Goal: Browse casually: Explore the website without a specific task or goal

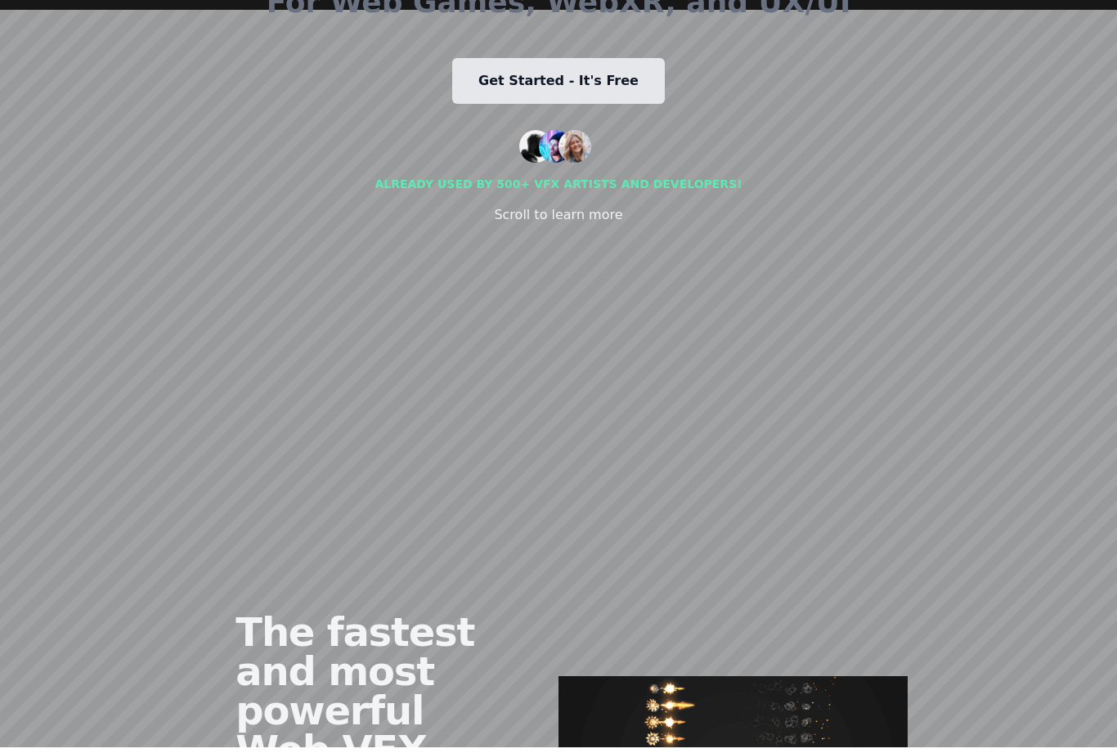
scroll to position [367, 0]
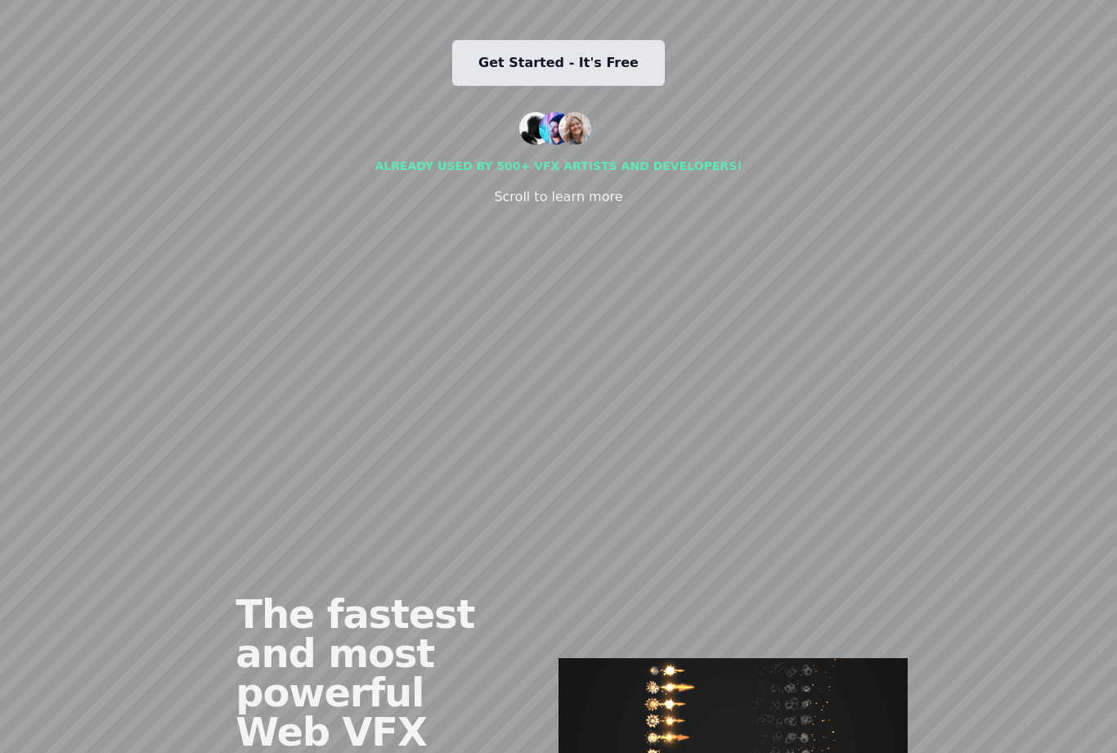
click at [572, 87] on link "Get Started - It's Free" at bounding box center [558, 64] width 213 height 46
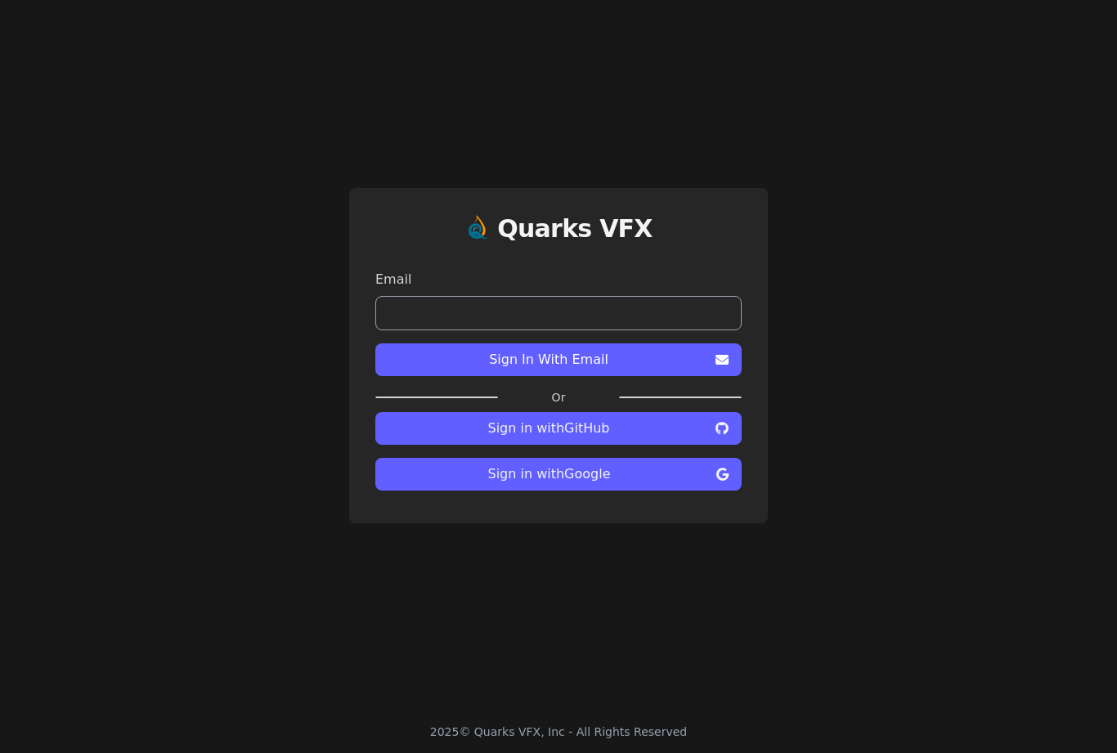
click at [662, 370] on span "Sign In With Email" at bounding box center [548, 360] width 321 height 20
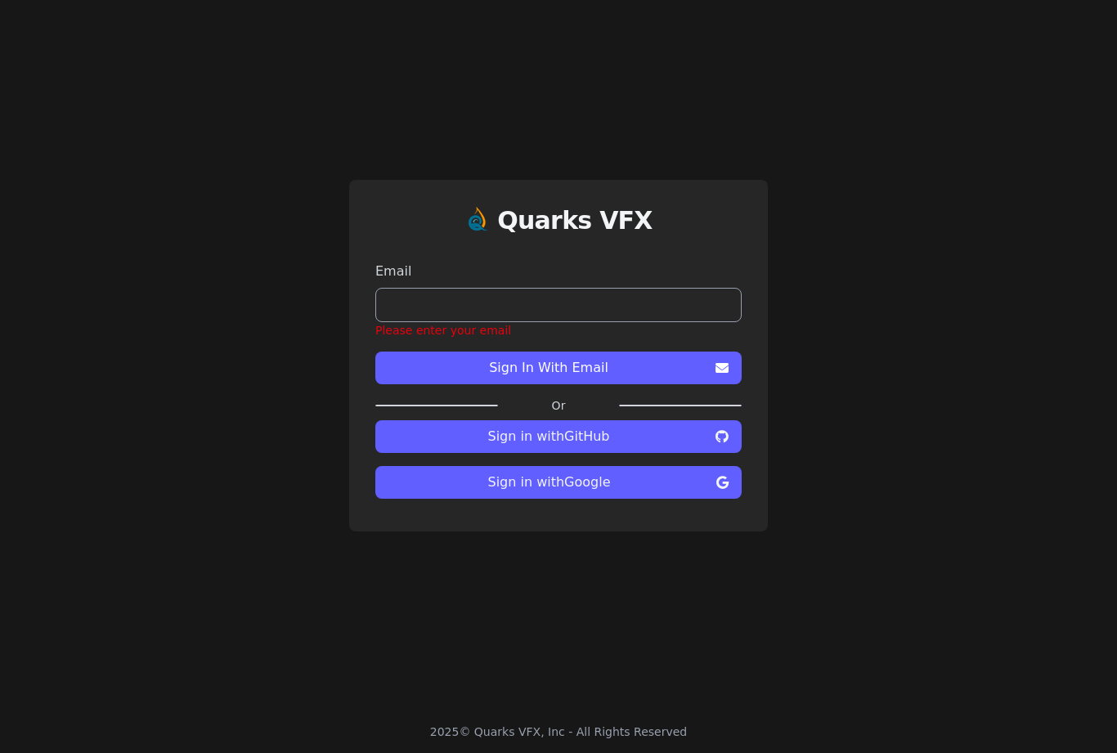
click at [564, 378] on span "Sign In With Email" at bounding box center [548, 368] width 321 height 20
click at [611, 492] on span "Sign in with Google" at bounding box center [548, 483] width 321 height 20
click at [558, 492] on span "Sign in with Google" at bounding box center [548, 483] width 321 height 20
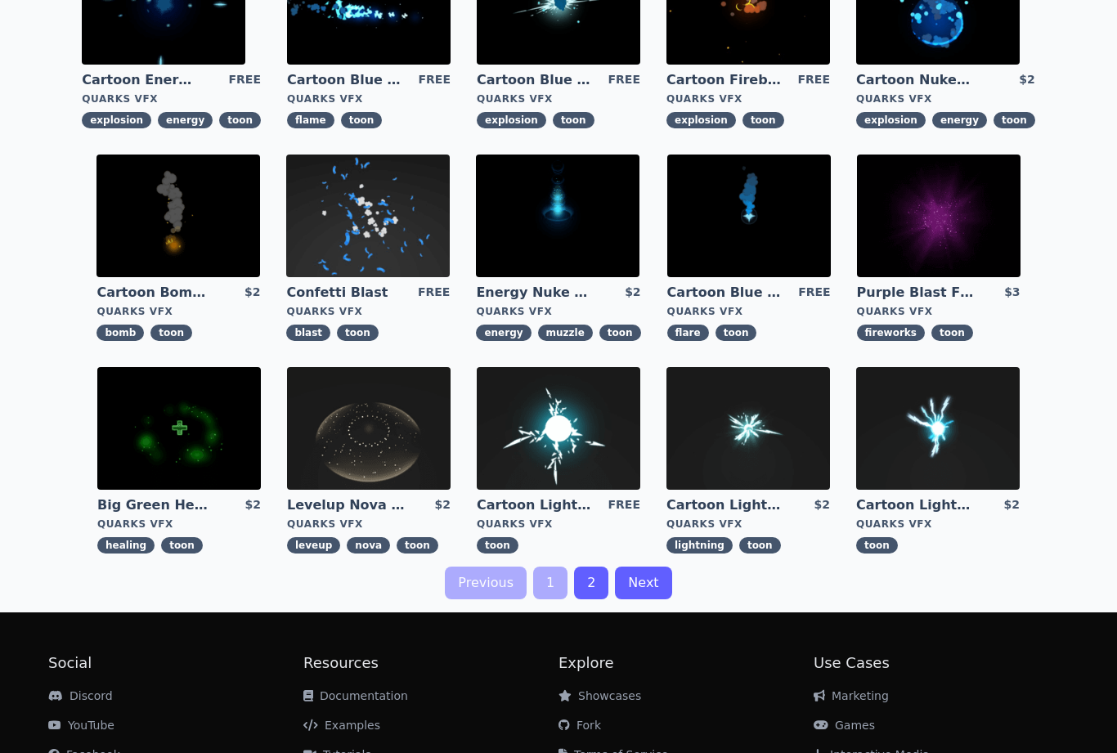
scroll to position [422, 0]
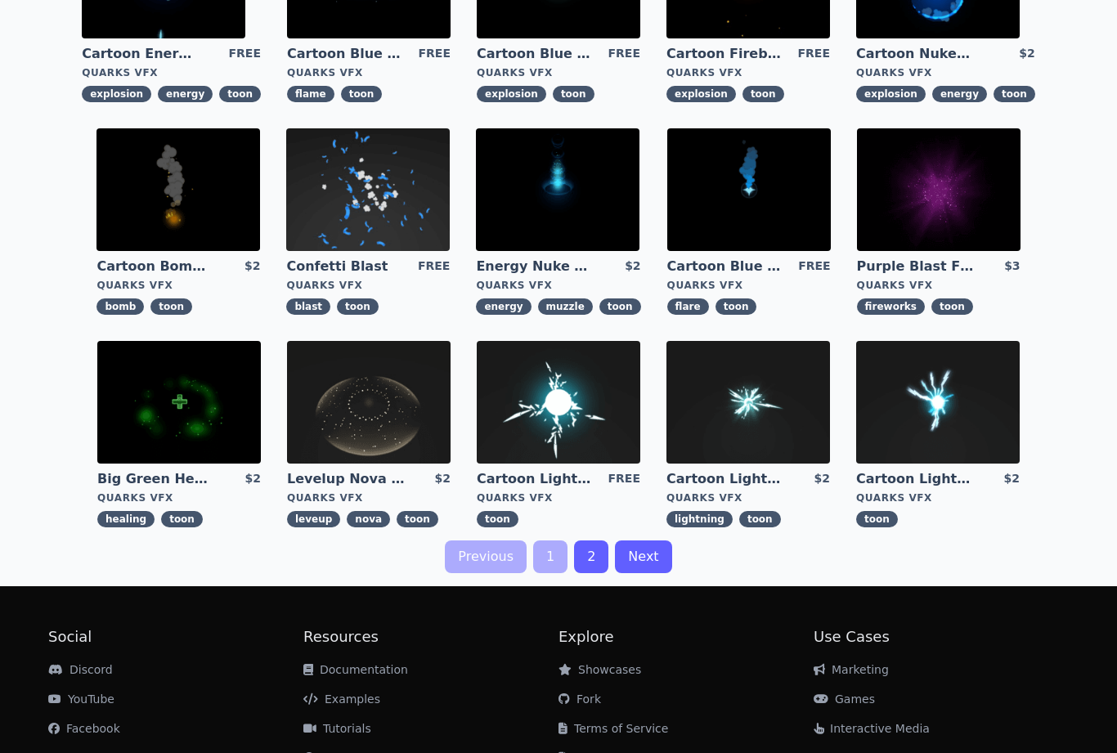
click at [599, 552] on link "2" at bounding box center [591, 557] width 34 height 33
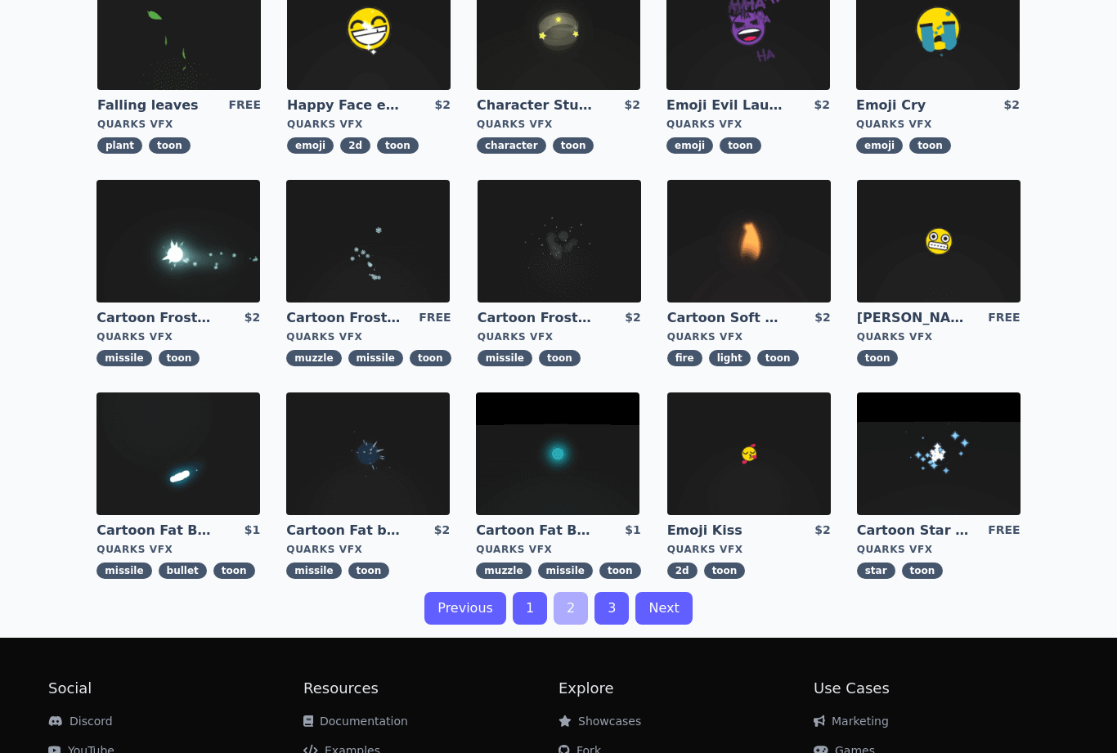
scroll to position [443, 0]
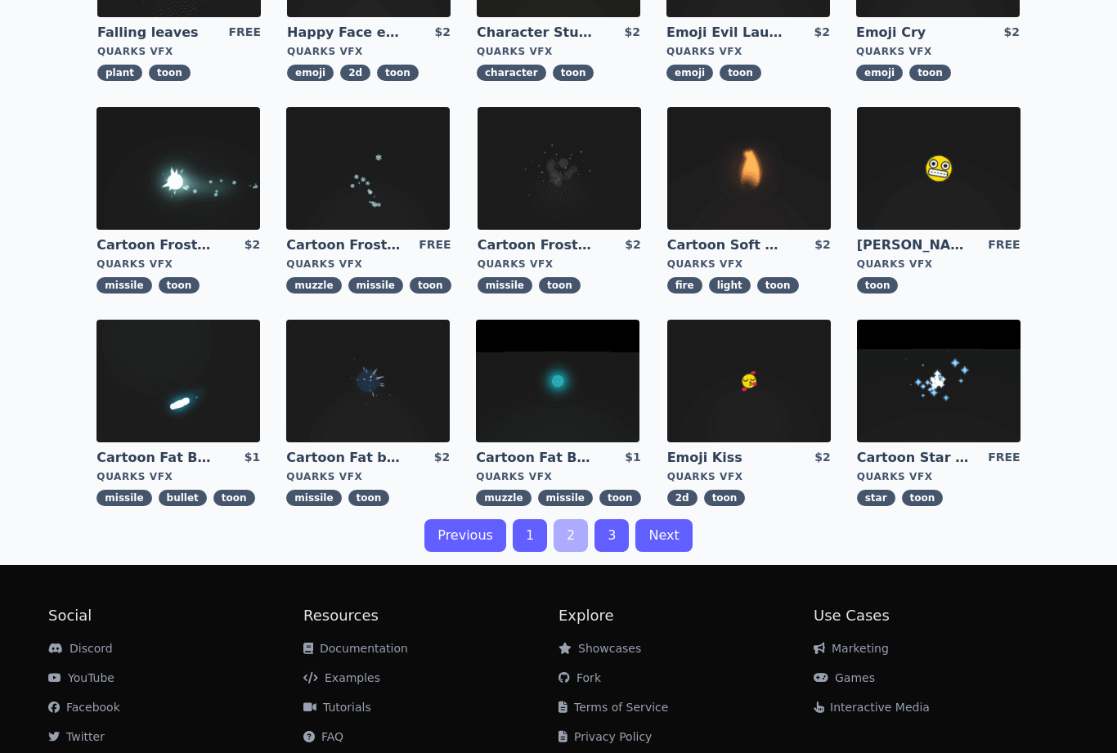
click at [612, 531] on link "3" at bounding box center [612, 536] width 34 height 33
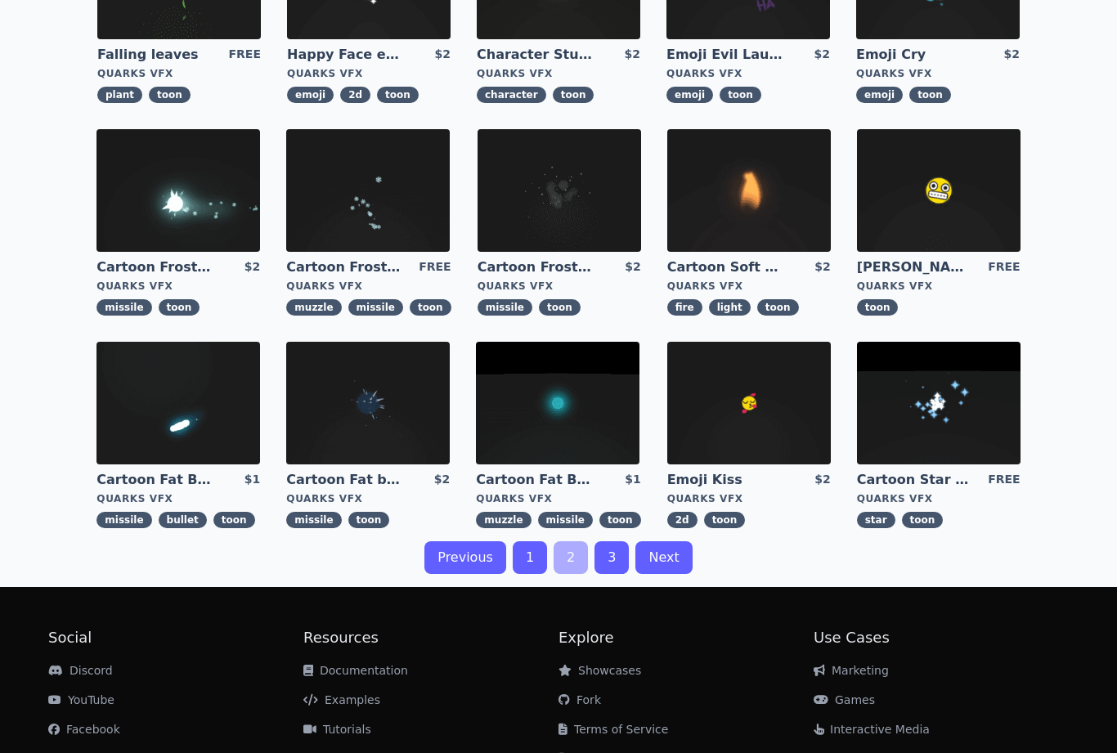
scroll to position [443, 0]
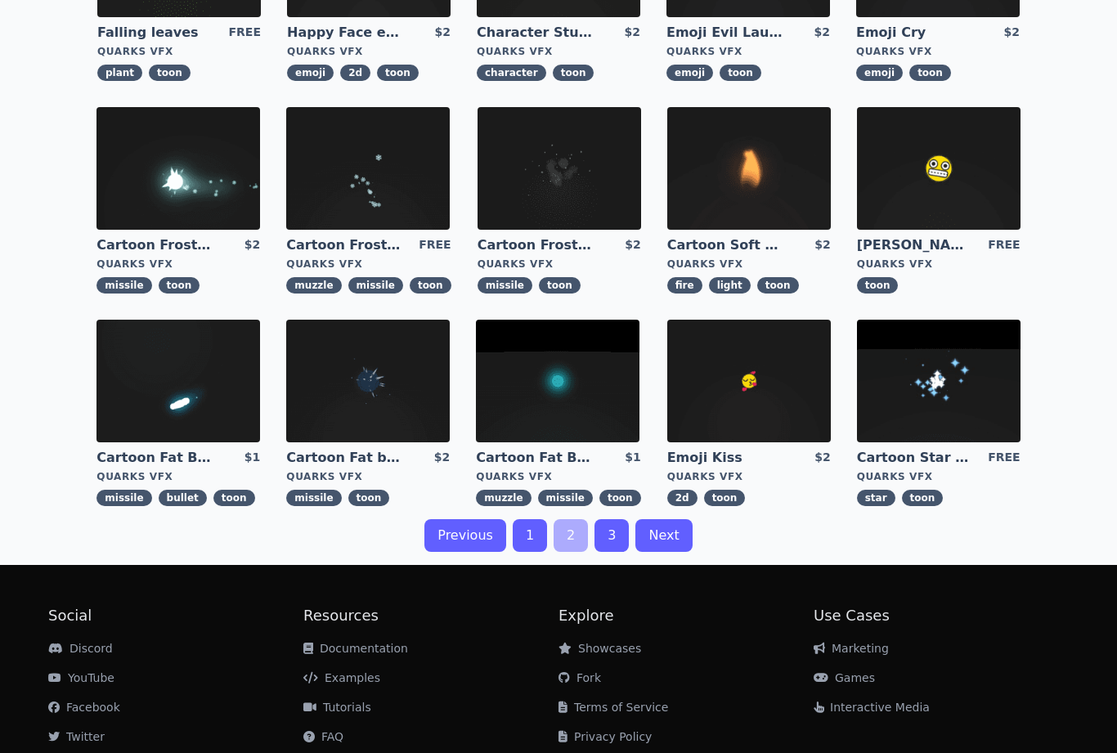
click at [610, 531] on link "3" at bounding box center [612, 536] width 34 height 33
